Goal: Information Seeking & Learning: Learn about a topic

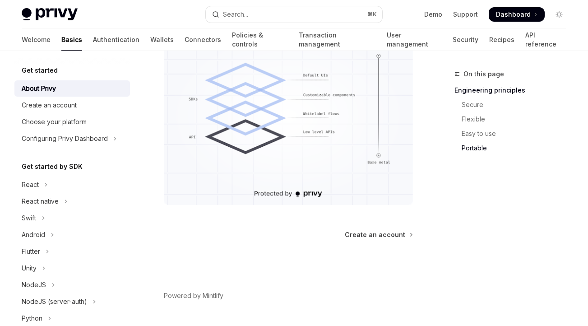
scroll to position [882, 0]
click at [396, 231] on span "Create an account" at bounding box center [375, 235] width 60 height 9
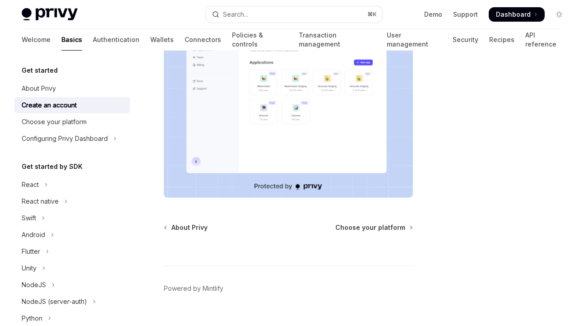
scroll to position [218, 0]
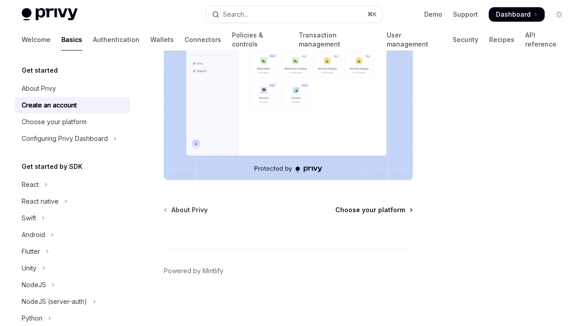
click at [380, 208] on span "Choose your platform" at bounding box center [370, 209] width 70 height 9
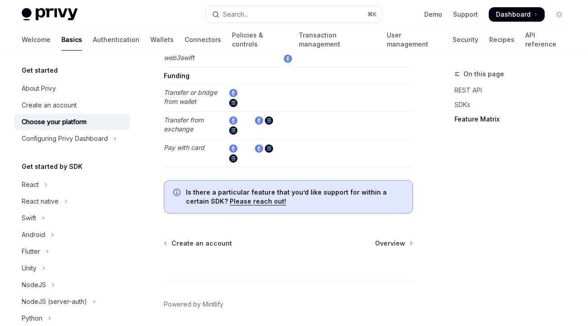
scroll to position [1940, 0]
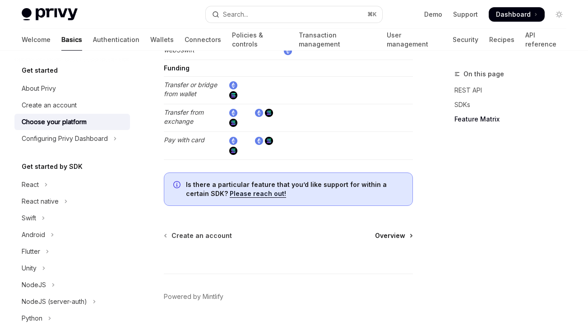
click at [391, 234] on span "Overview" at bounding box center [390, 235] width 30 height 9
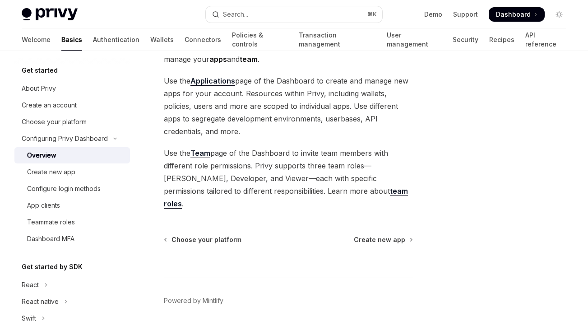
scroll to position [75, 0]
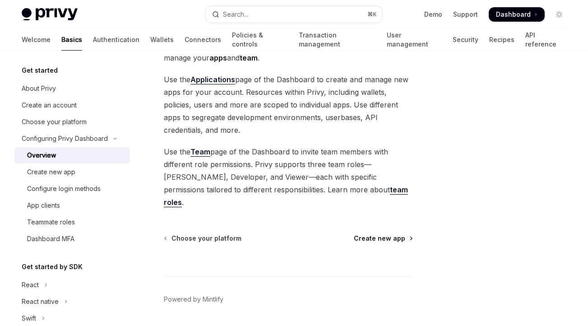
click at [388, 234] on span "Create new app" at bounding box center [379, 238] width 51 height 9
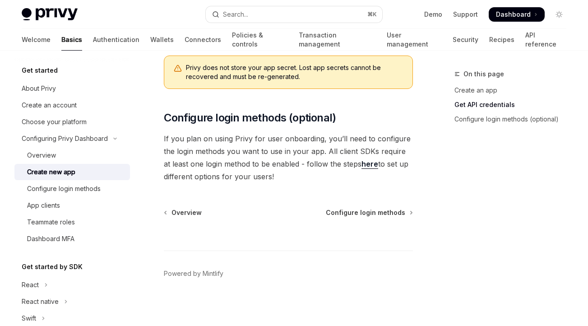
scroll to position [360, 0]
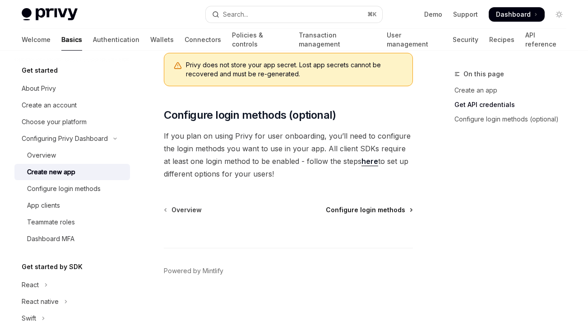
click at [378, 208] on span "Configure login methods" at bounding box center [365, 209] width 79 height 9
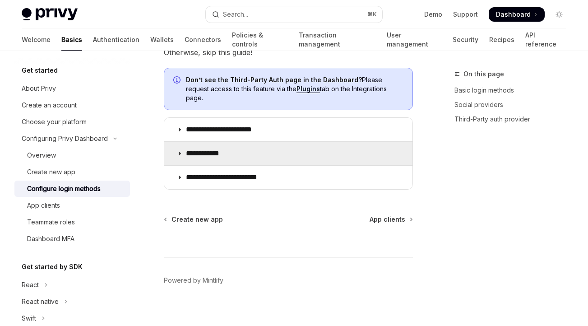
scroll to position [618, 0]
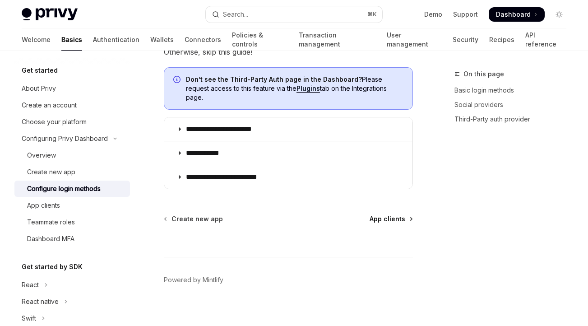
click at [394, 214] on span "App clients" at bounding box center [387, 218] width 36 height 9
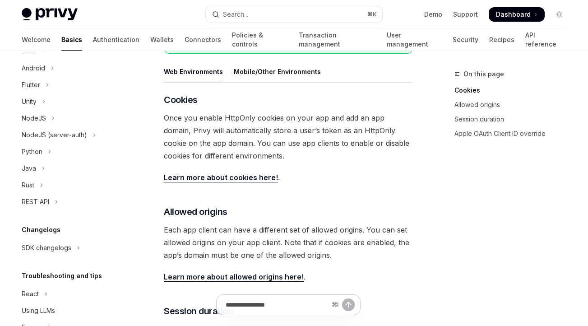
scroll to position [271, 0]
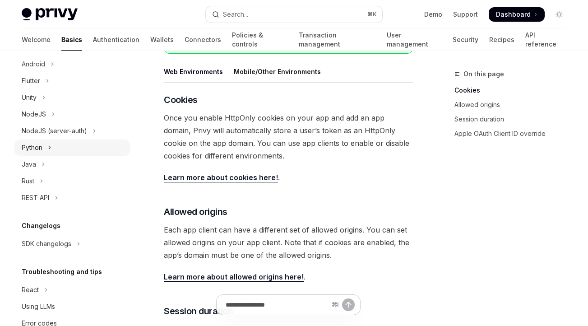
click at [39, 150] on div "Python" at bounding box center [32, 147] width 21 height 11
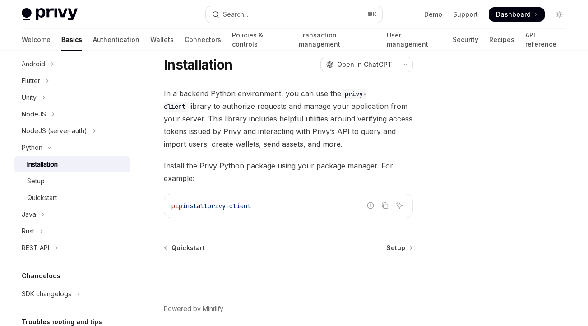
scroll to position [28, 0]
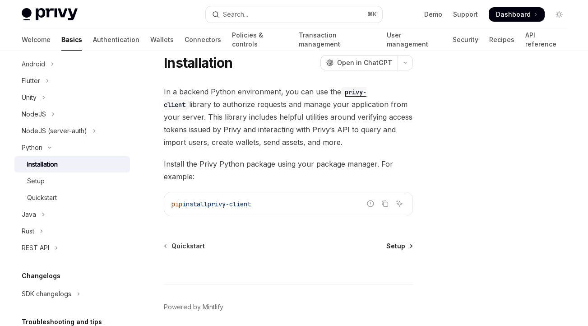
click at [395, 249] on span "Setup" at bounding box center [395, 245] width 19 height 9
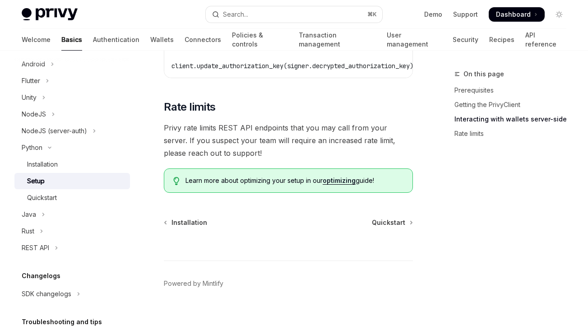
scroll to position [523, 0]
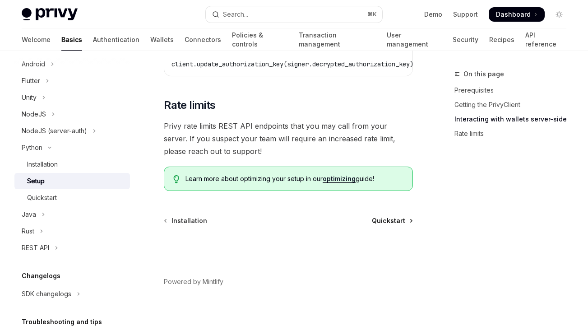
click at [387, 216] on span "Quickstart" at bounding box center [388, 220] width 33 height 9
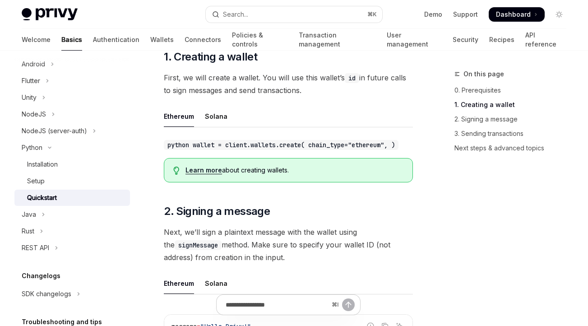
scroll to position [148, 0]
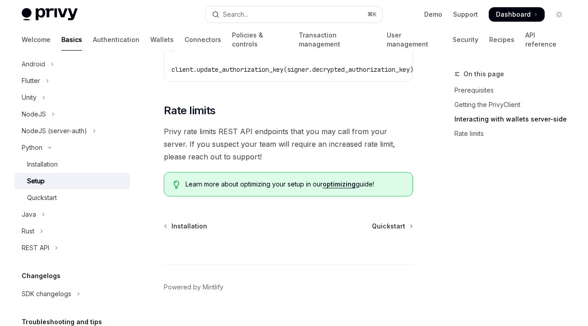
scroll to position [523, 0]
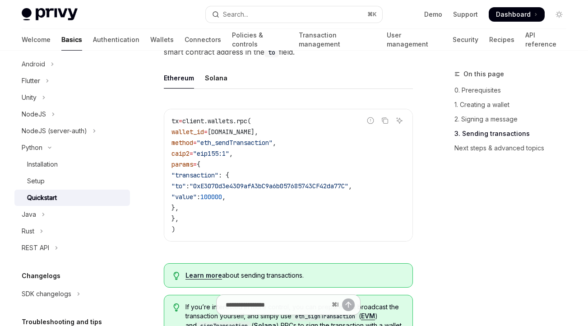
scroll to position [782, 0]
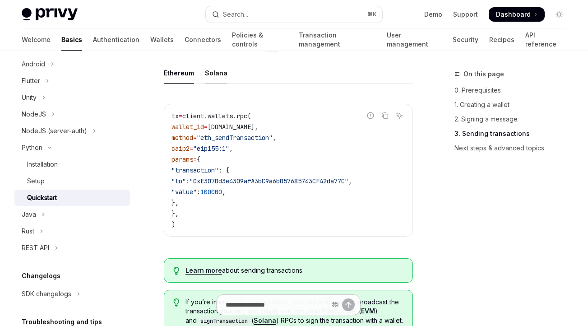
click at [213, 79] on div "Solana" at bounding box center [216, 72] width 23 height 21
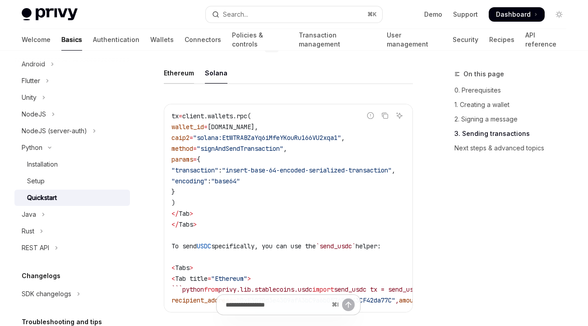
click at [179, 79] on div "Ethereum" at bounding box center [179, 72] width 30 height 21
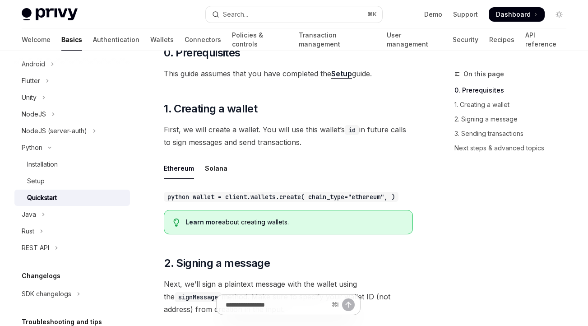
scroll to position [96, 0]
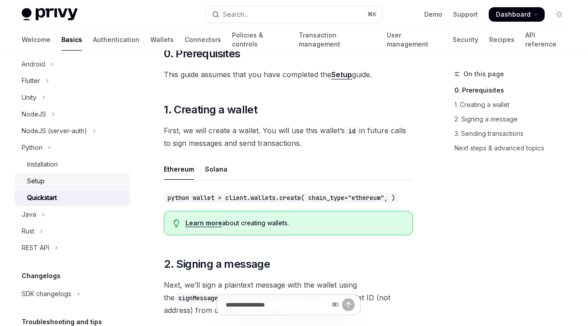
click at [44, 176] on div "Setup" at bounding box center [36, 180] width 18 height 11
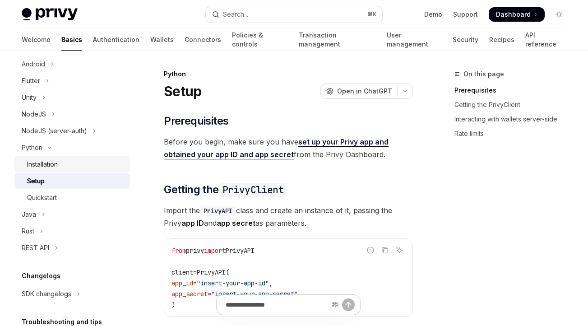
click at [53, 163] on div "Installation" at bounding box center [42, 164] width 31 height 11
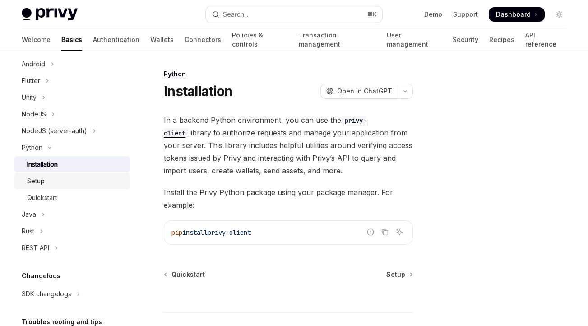
click at [55, 178] on div "Setup" at bounding box center [75, 180] width 97 height 11
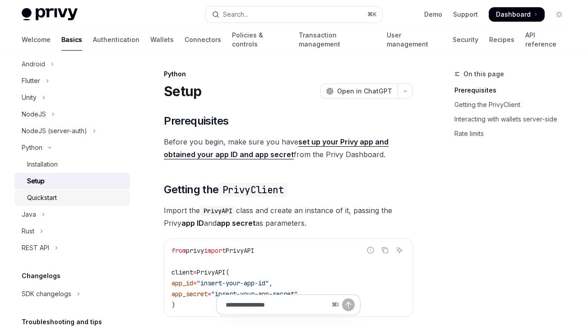
click at [55, 192] on div "Quickstart" at bounding box center [42, 197] width 30 height 11
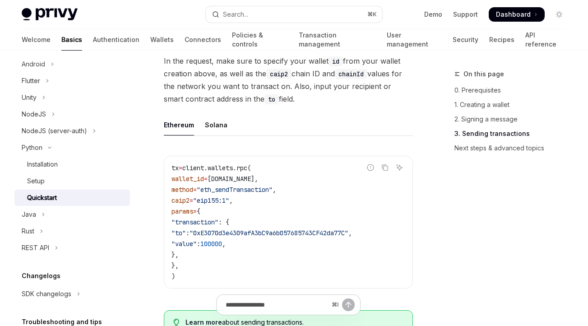
scroll to position [731, 0]
click at [206, 134] on div "Solana" at bounding box center [216, 124] width 23 height 21
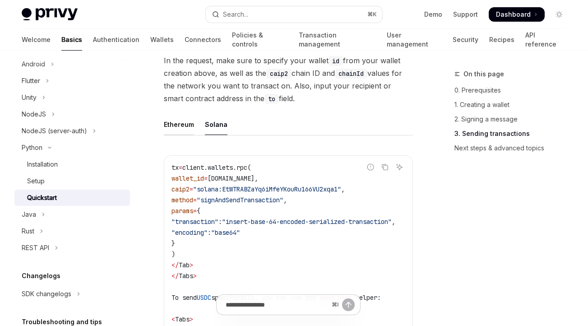
click at [177, 134] on div "Ethereum" at bounding box center [179, 124] width 30 height 21
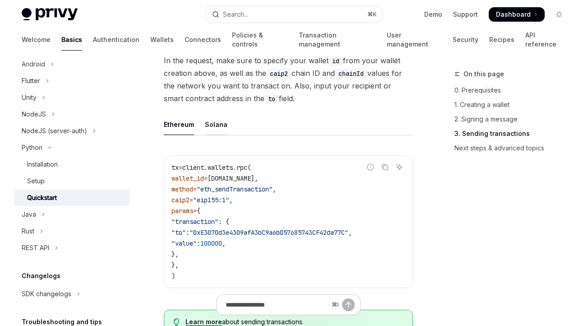
click at [218, 135] on div "Solana" at bounding box center [216, 124] width 23 height 21
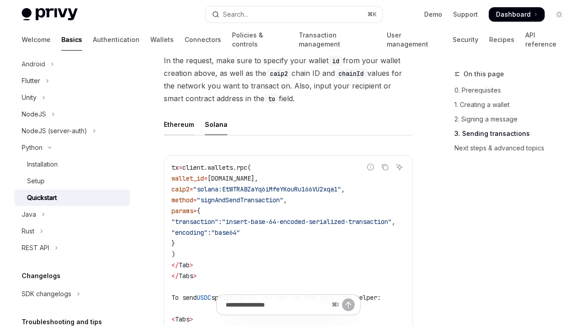
click at [168, 135] on div "Ethereum" at bounding box center [179, 124] width 30 height 21
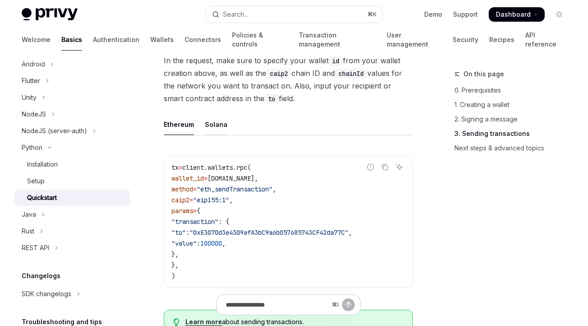
click at [207, 132] on div "Solana" at bounding box center [216, 124] width 23 height 21
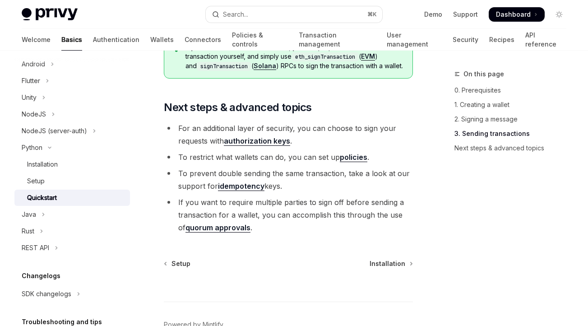
scroll to position [1113, 0]
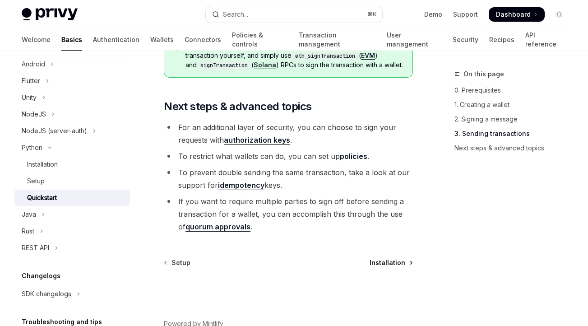
click at [386, 267] on span "Installation" at bounding box center [387, 262] width 36 height 9
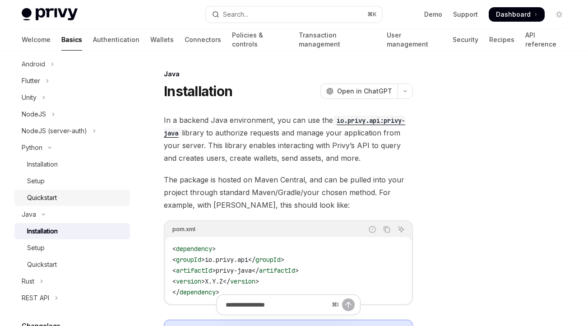
click at [66, 196] on div "Quickstart" at bounding box center [75, 197] width 97 height 11
type textarea "*"
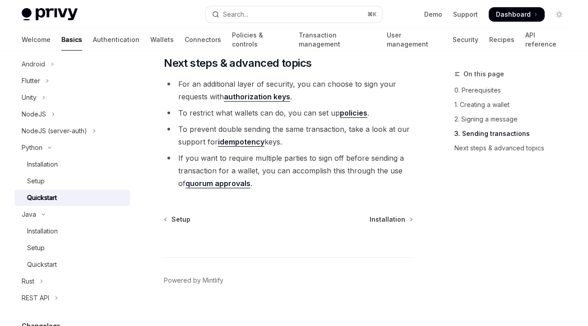
scroll to position [1102, 0]
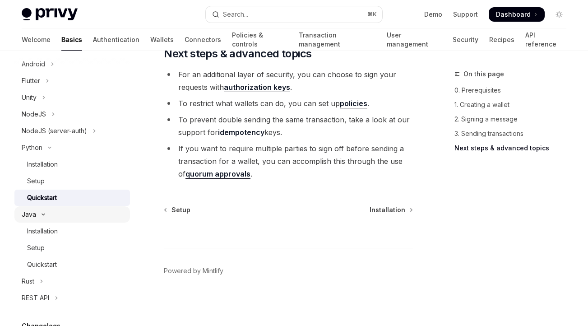
click at [39, 215] on icon "Toggle Java section" at bounding box center [43, 214] width 11 height 4
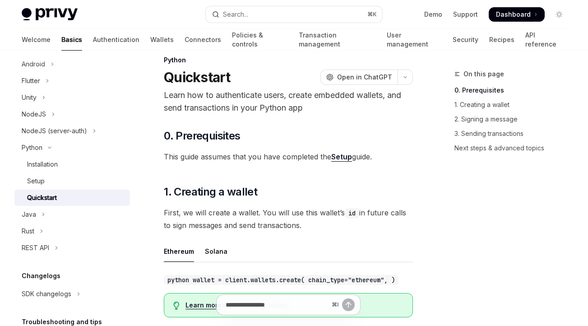
scroll to position [0, 0]
